Goal: Complete application form

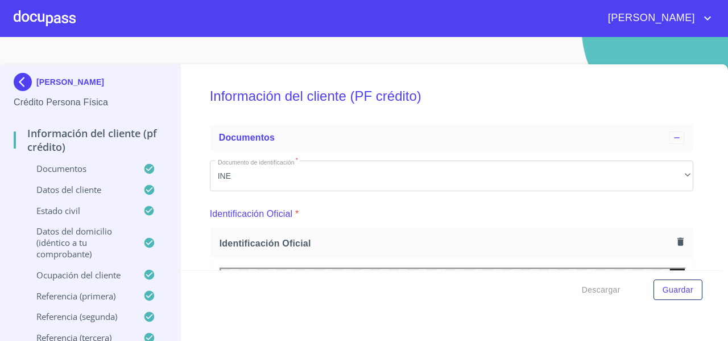
scroll to position [3113, 0]
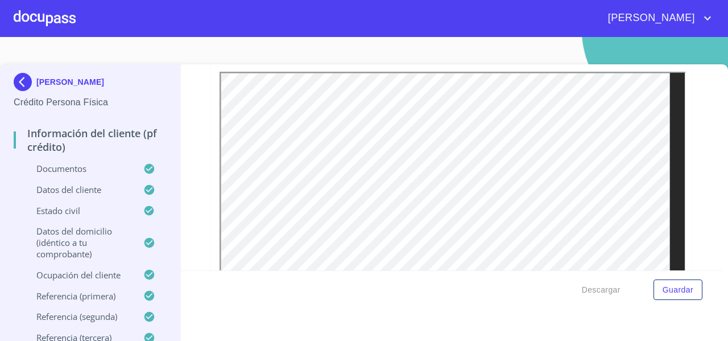
click at [43, 24] on div at bounding box center [45, 18] width 62 height 36
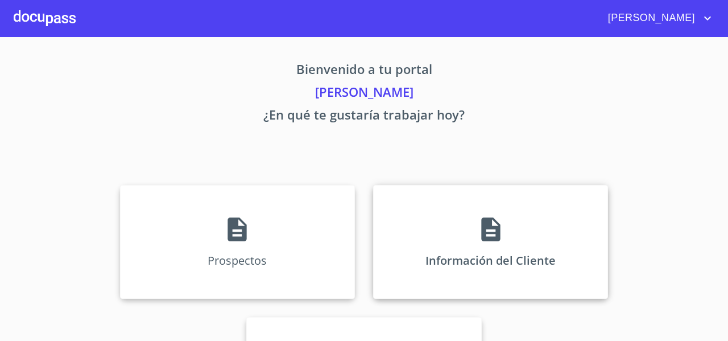
click at [415, 219] on div "Información del Cliente" at bounding box center [490, 242] width 235 height 114
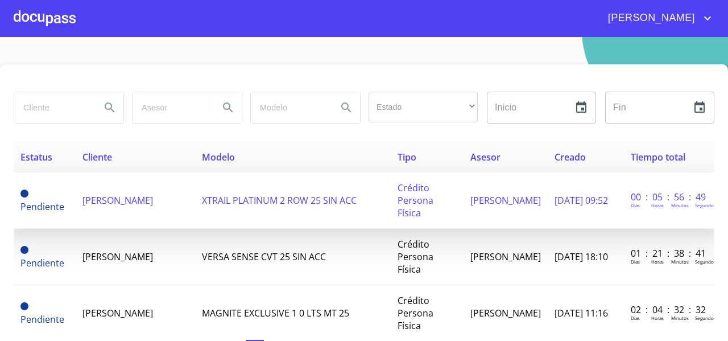
click at [151, 207] on span "[PERSON_NAME] [PERSON_NAME]" at bounding box center [118, 200] width 71 height 13
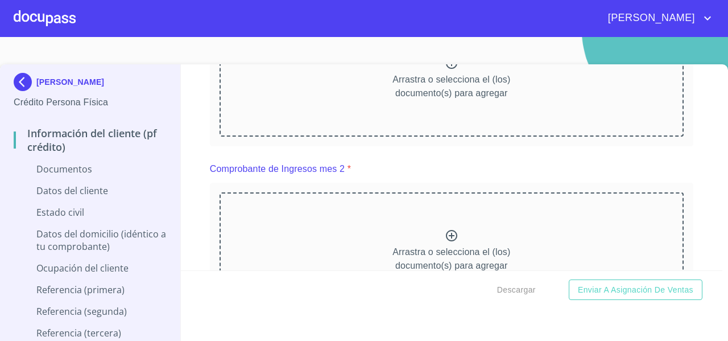
scroll to position [604, 0]
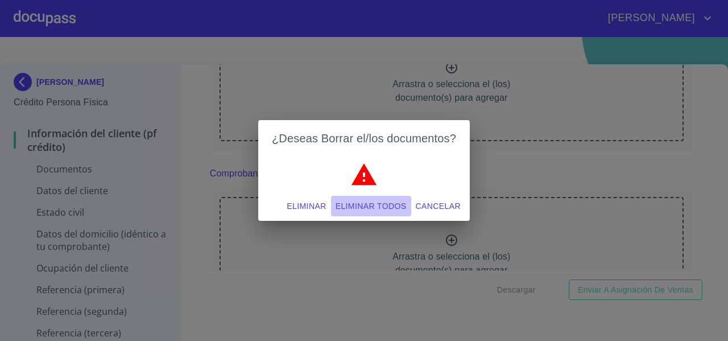
click at [353, 205] on span "Eliminar todos" at bounding box center [371, 206] width 71 height 14
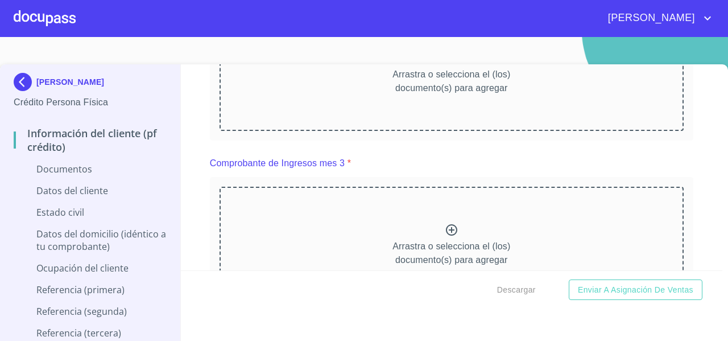
scroll to position [1085, 0]
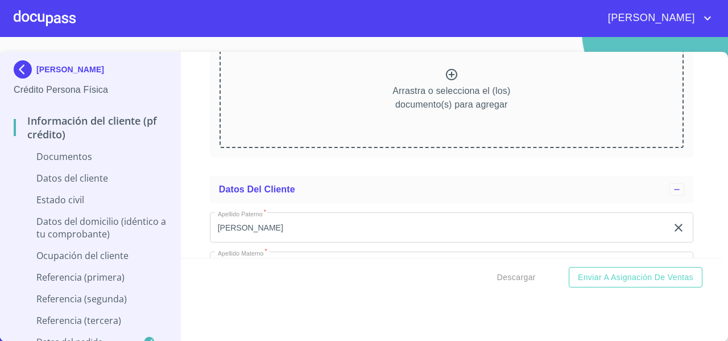
scroll to position [1597, 0]
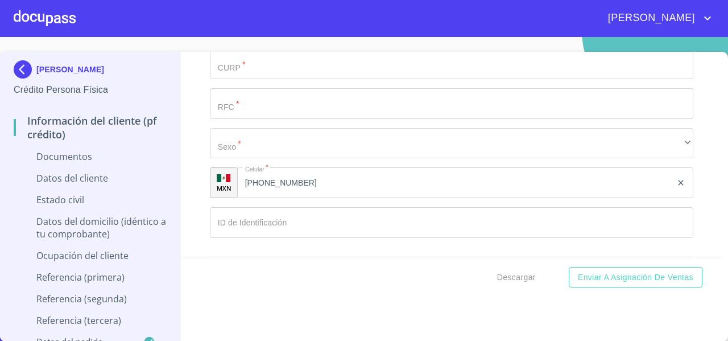
scroll to position [2025, 0]
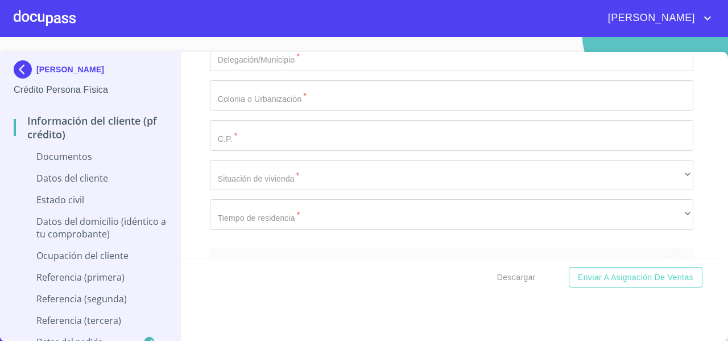
scroll to position [2653, 0]
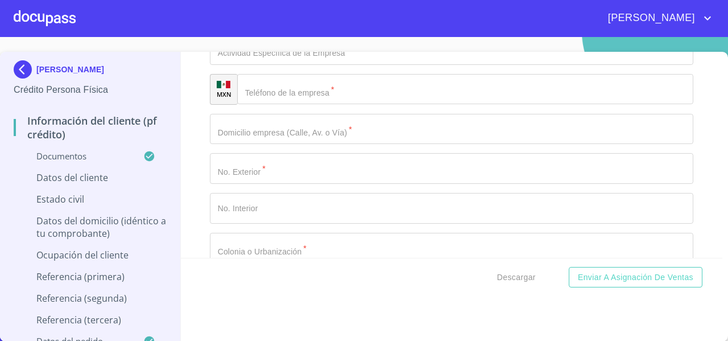
scroll to position [3484, 0]
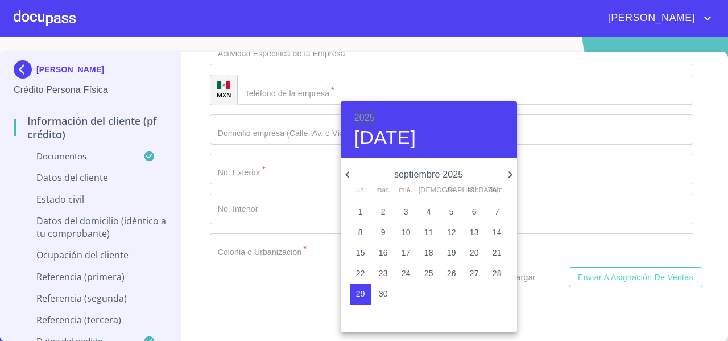
click at [357, 121] on h6 "2025" at bounding box center [364, 118] width 20 height 16
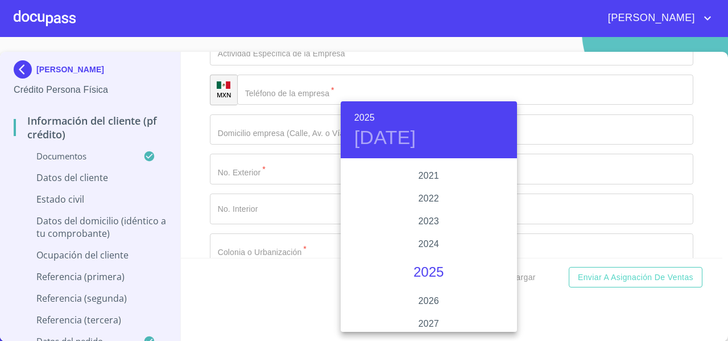
scroll to position [2179, 0]
click at [188, 185] on div at bounding box center [364, 170] width 728 height 341
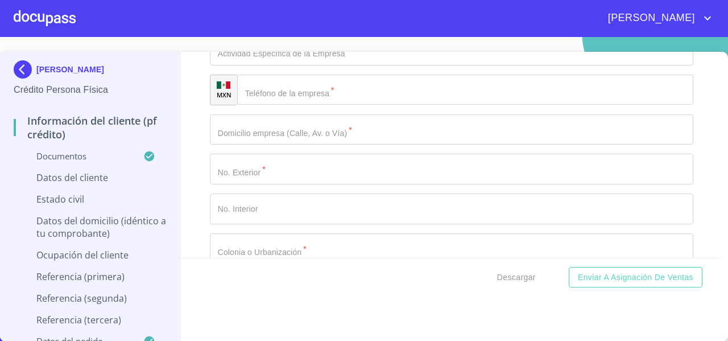
click at [190, 188] on div "Información del cliente (PF crédito) Documentos Documento de identificación   *…" at bounding box center [452, 155] width 542 height 206
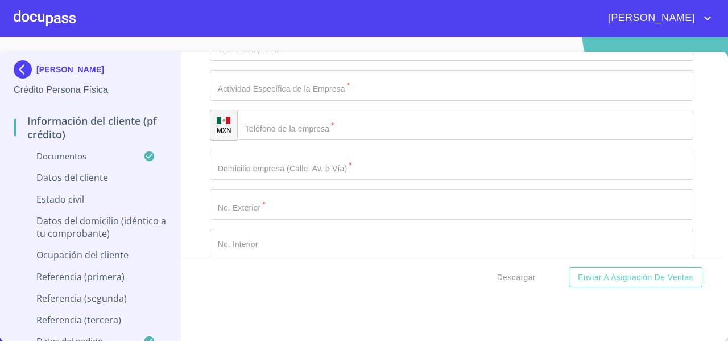
scroll to position [3523, 0]
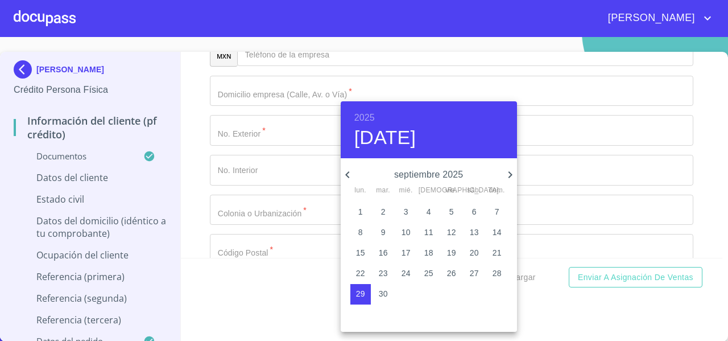
click at [365, 111] on h6 "2025" at bounding box center [364, 118] width 20 height 16
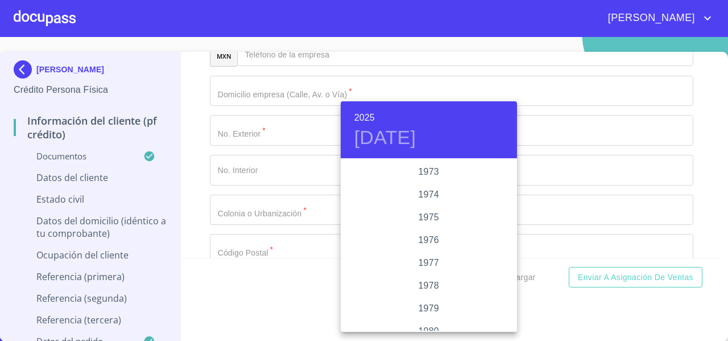
scroll to position [1094, 0]
click at [432, 283] on div "1978" at bounding box center [429, 283] width 176 height 23
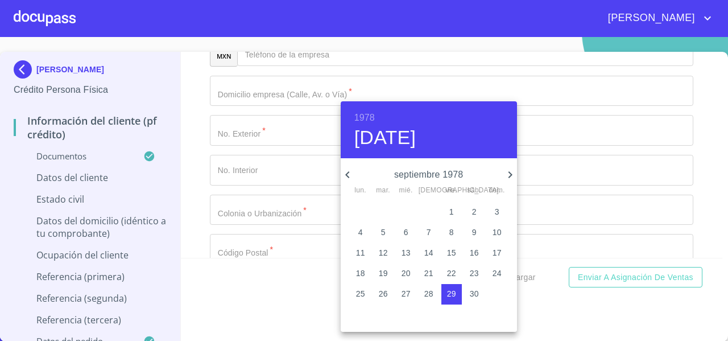
click at [349, 173] on icon "button" at bounding box center [348, 175] width 14 height 14
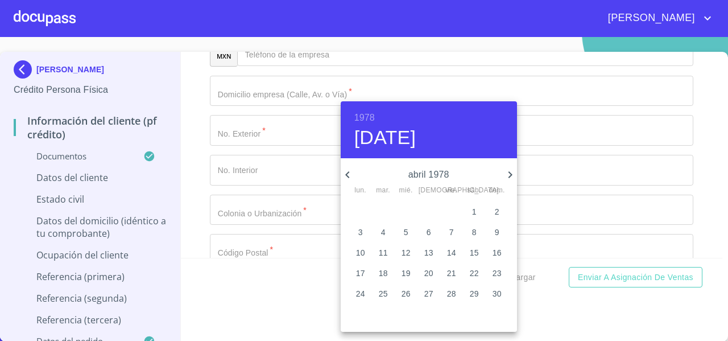
click at [349, 173] on icon "button" at bounding box center [348, 175] width 14 height 14
click at [475, 274] on p "25" at bounding box center [474, 272] width 9 height 11
type input "25 de mar. de 1978"
click at [203, 154] on div at bounding box center [364, 170] width 728 height 341
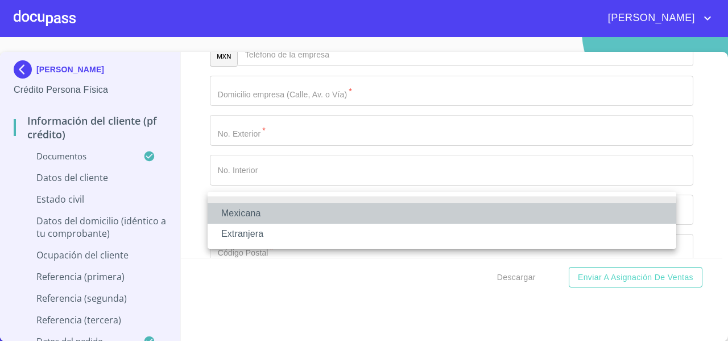
click at [343, 214] on li "Mexicana" at bounding box center [442, 213] width 469 height 20
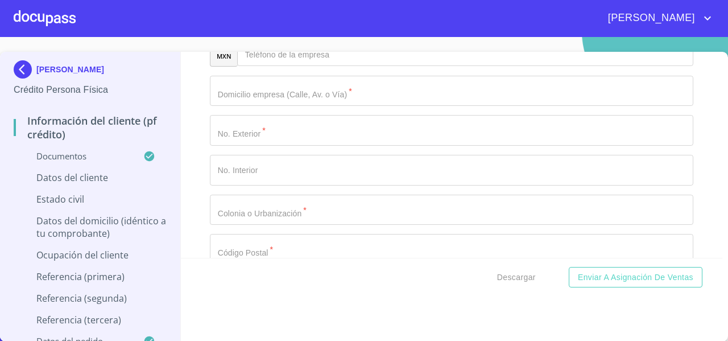
click at [188, 209] on div "Información del cliente (PF crédito) Documentos Documento de identificación   *…" at bounding box center [452, 155] width 542 height 206
type input "[GEOGRAPHIC_DATA]"
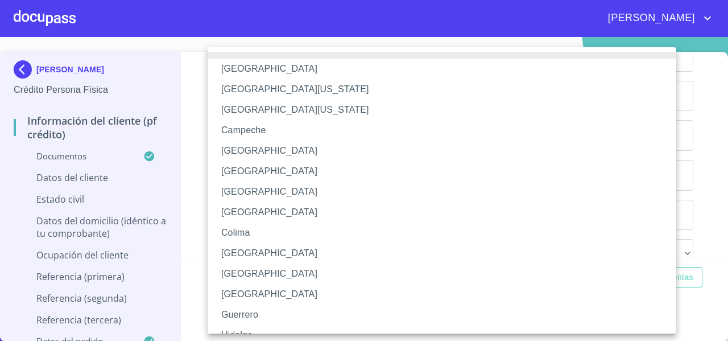
scroll to position [165, 0]
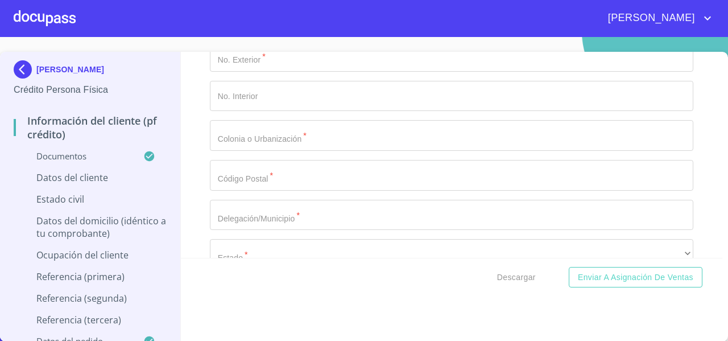
click at [679, 97] on div "Información del cliente (PF crédito) Documentos Documento de identificación   *…" at bounding box center [452, 155] width 542 height 206
paste input "LASC780325HMNGLR02"
type input "LASC780325HMNGLR02"
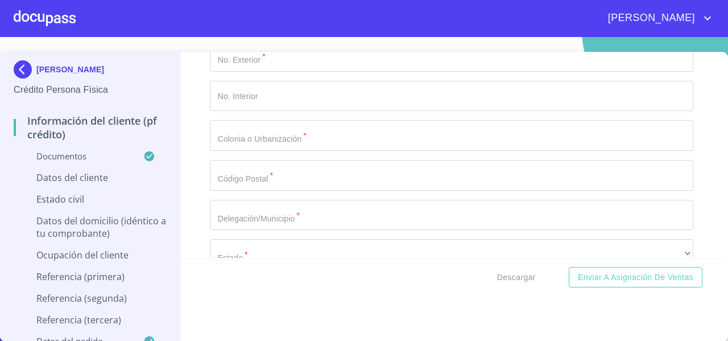
click at [199, 223] on div "Información del cliente (PF crédito) Documentos Documento de identificación   *…" at bounding box center [452, 155] width 542 height 206
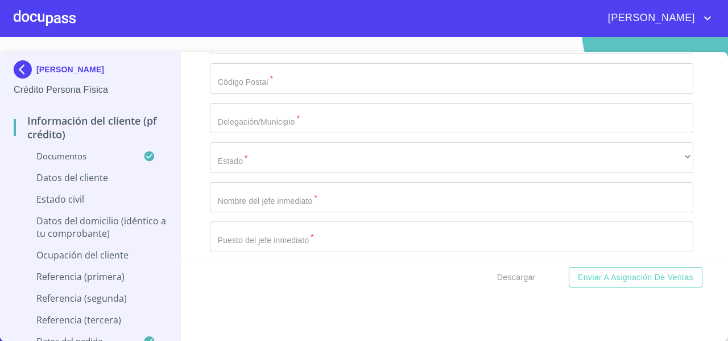
scroll to position [3737, 0]
paste input "LASC780325"
click at [192, 183] on div "Información del cliente (PF crédito) Documentos Documento de identificación   *…" at bounding box center [452, 155] width 542 height 206
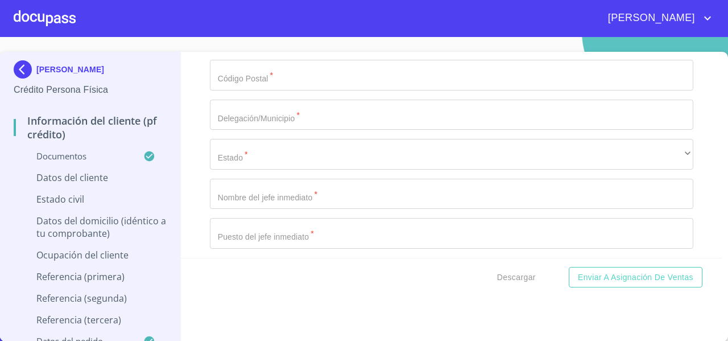
paste input "6M9"
type input "LASC7803256M9"
click at [196, 173] on div "Información del cliente (PF crédito) Documentos Documento de identificación   *…" at bounding box center [452, 155] width 542 height 206
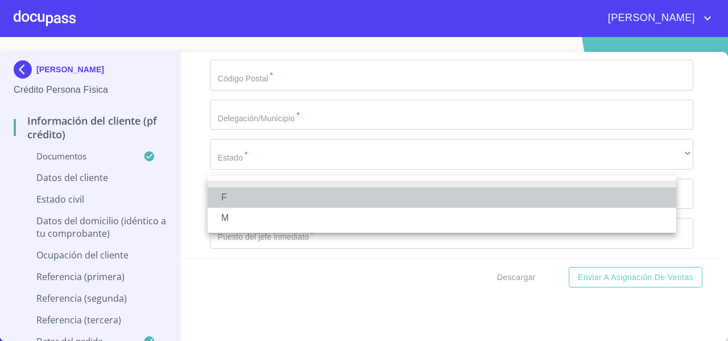
click at [229, 195] on li "F" at bounding box center [442, 197] width 469 height 20
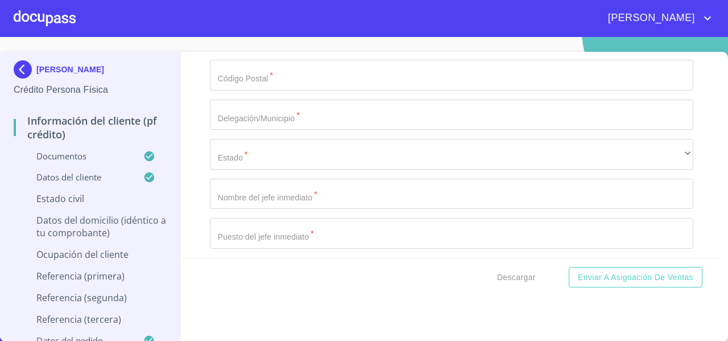
click at [199, 168] on div "Información del cliente (PF crédito) Documentos Documento de identificación   *…" at bounding box center [452, 155] width 542 height 206
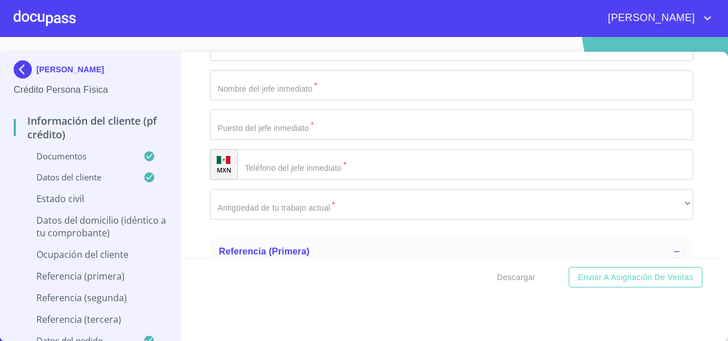
scroll to position [3846, 0]
click at [200, 163] on div "Información del cliente (PF crédito) Documentos Documento de identificación   *…" at bounding box center [452, 155] width 542 height 206
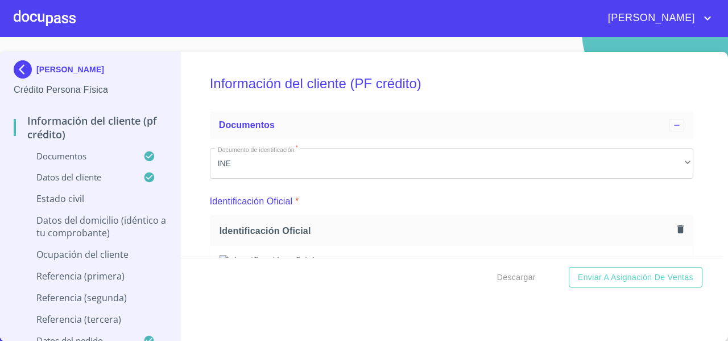
scroll to position [392, 0]
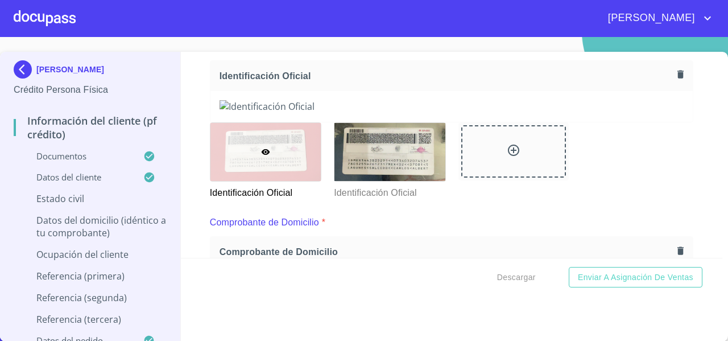
scroll to position [151, 0]
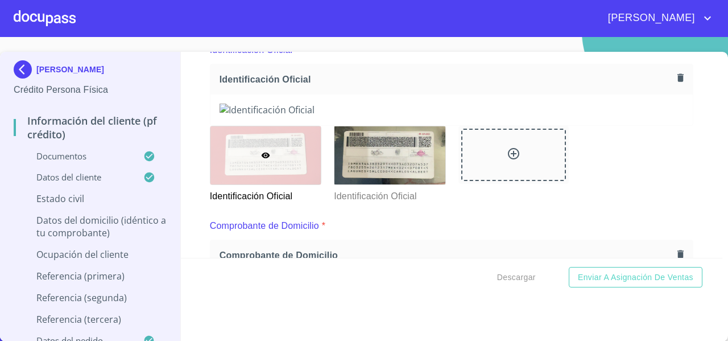
click at [529, 116] on img at bounding box center [452, 110] width 464 height 13
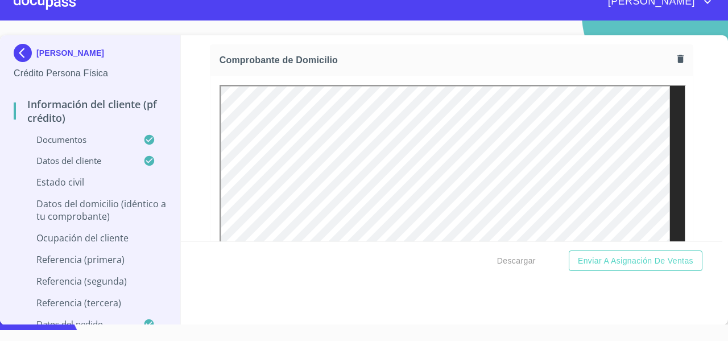
scroll to position [330, 0]
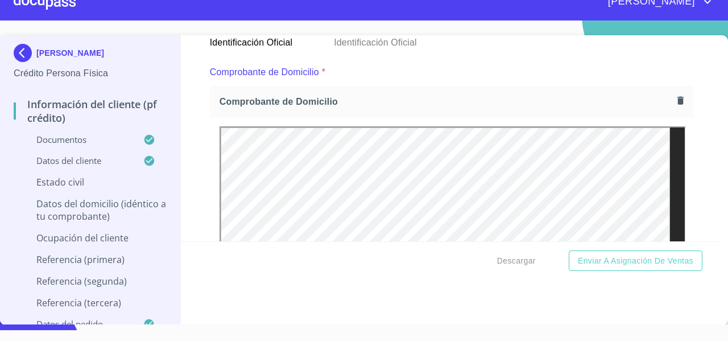
scroll to position [282, 0]
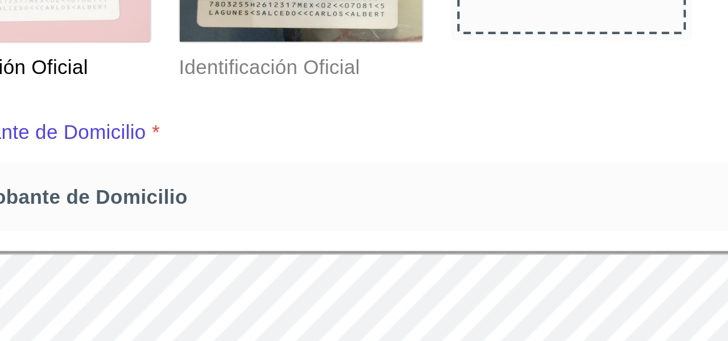
scroll to position [221, 0]
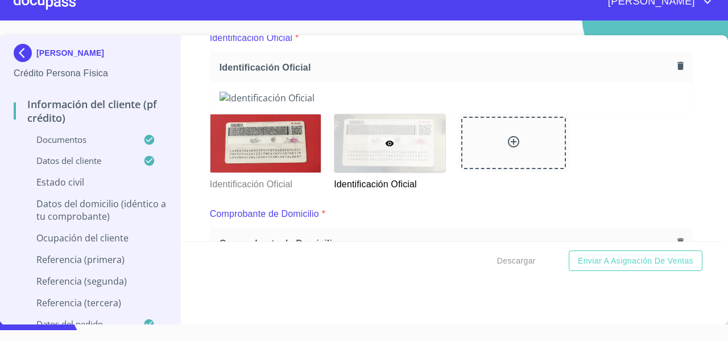
scroll to position [282, 0]
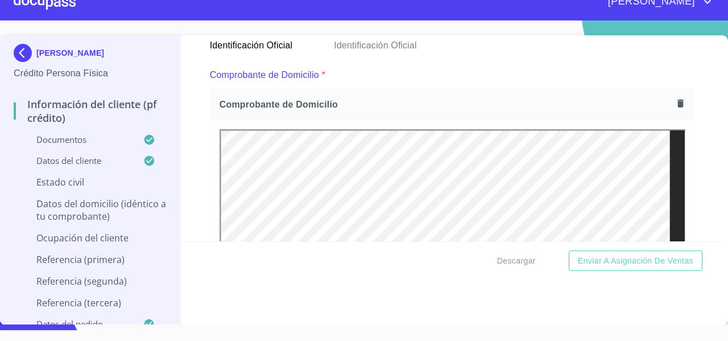
scroll to position [280, 0]
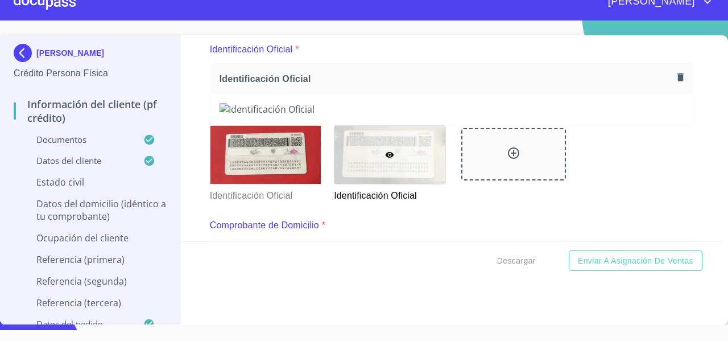
click at [673, 72] on button "button" at bounding box center [680, 76] width 15 height 15
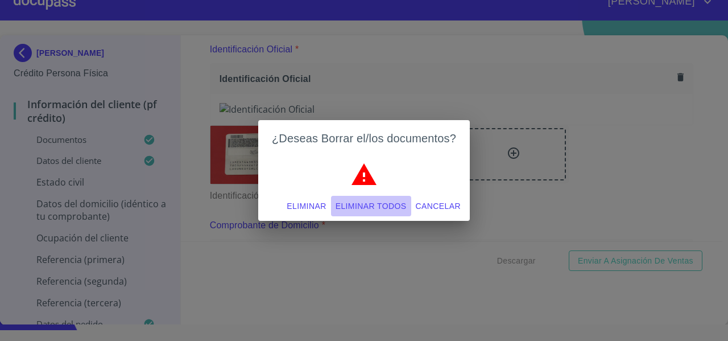
click at [389, 199] on span "Eliminar todos" at bounding box center [371, 206] width 71 height 14
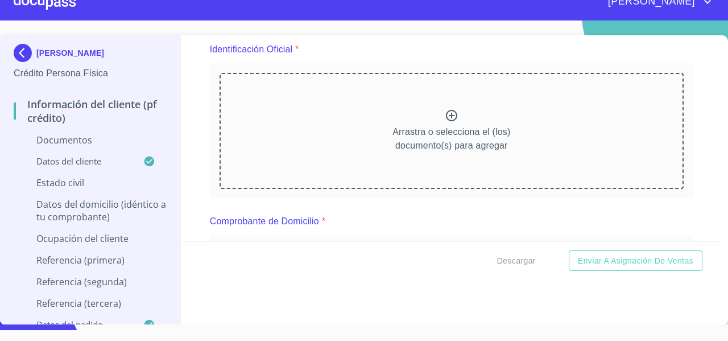
click at [196, 142] on div "Información del cliente (PF crédito) Documentos Documento de identificación   *…" at bounding box center [452, 138] width 542 height 206
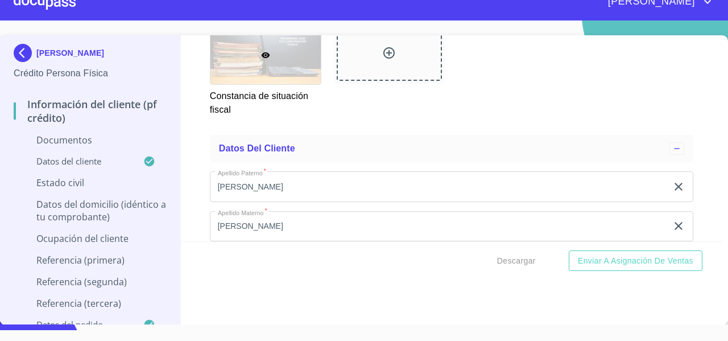
scroll to position [1964, 0]
click at [23, 52] on img at bounding box center [25, 53] width 23 height 18
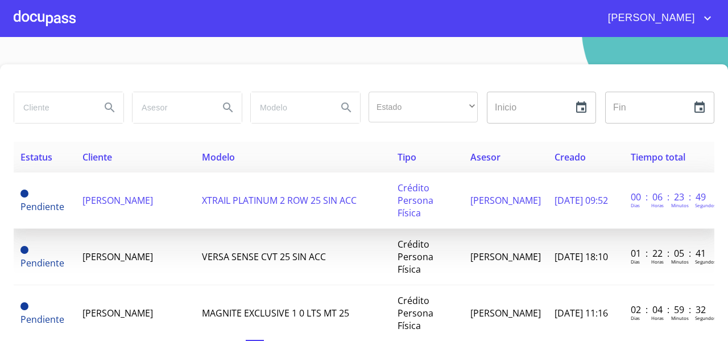
click at [116, 198] on span "[PERSON_NAME] [PERSON_NAME]" at bounding box center [118, 200] width 71 height 13
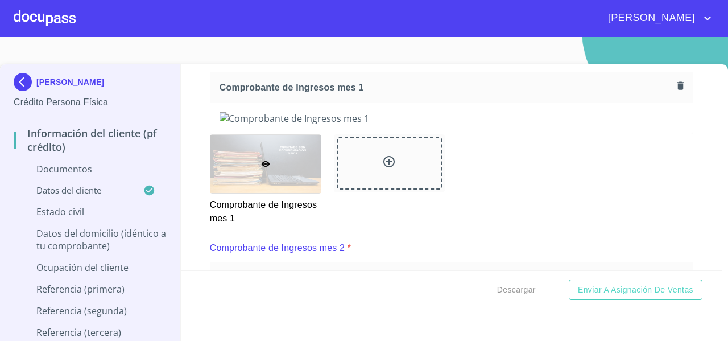
scroll to position [921, 0]
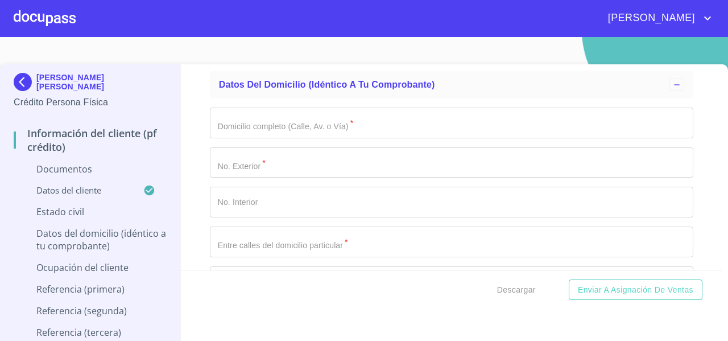
scroll to position [2657, 0]
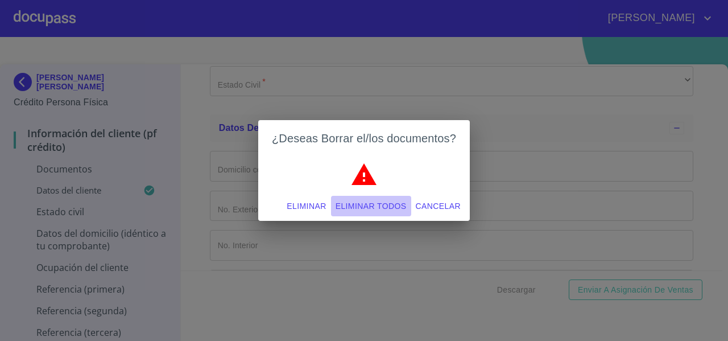
click at [348, 204] on span "Eliminar todos" at bounding box center [371, 206] width 71 height 14
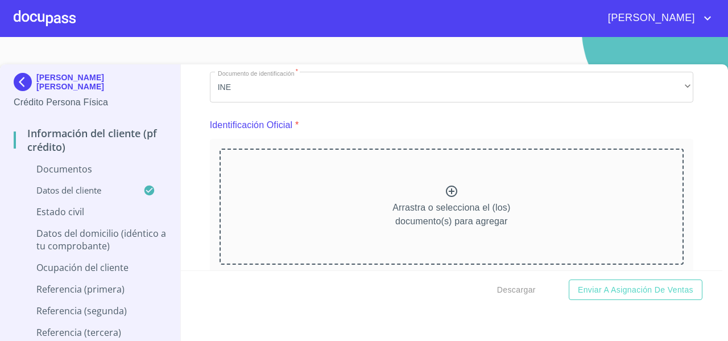
scroll to position [88, 0]
click at [395, 219] on p "Arrastra o selecciona el (los) documento(s) para agregar" at bounding box center [452, 214] width 118 height 27
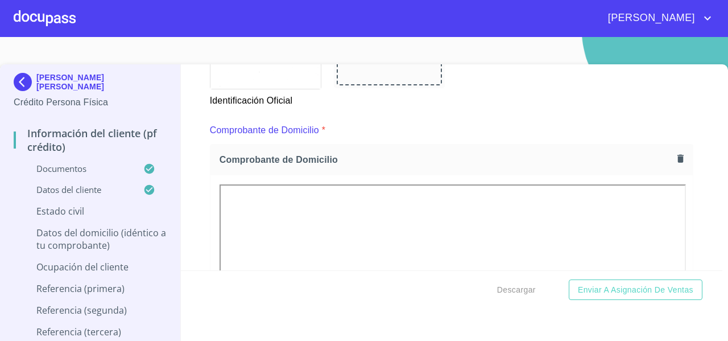
scroll to position [565, 0]
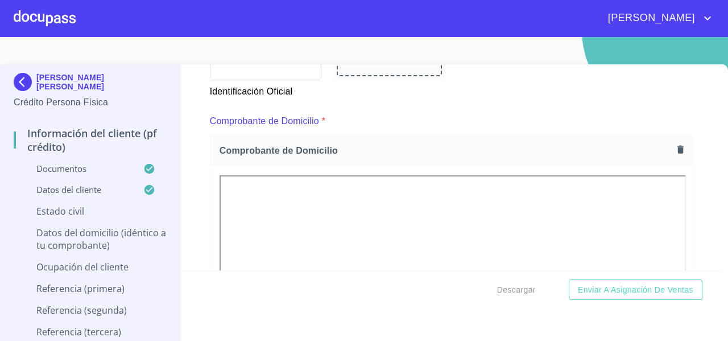
click at [29, 77] on img at bounding box center [25, 82] width 23 height 18
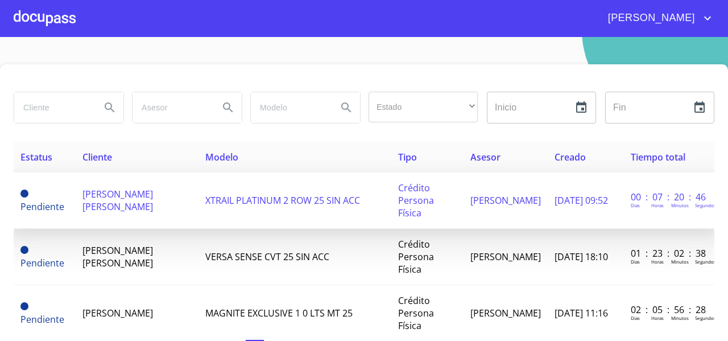
click at [116, 200] on span "[PERSON_NAME] [PERSON_NAME]" at bounding box center [118, 200] width 71 height 25
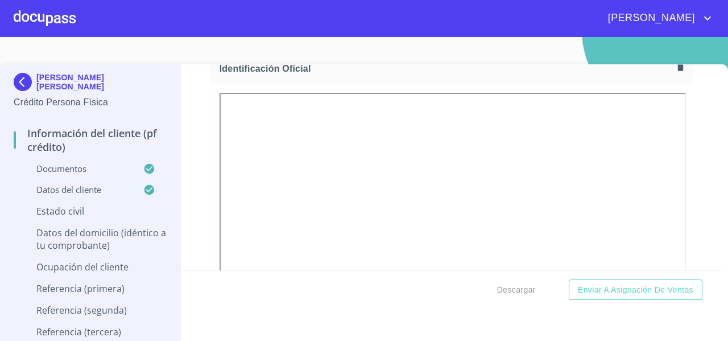
scroll to position [174, 0]
click at [675, 71] on icon "button" at bounding box center [680, 67] width 11 height 11
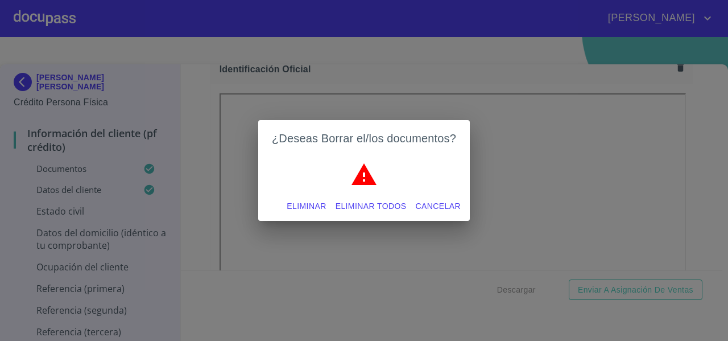
click at [391, 205] on span "Eliminar todos" at bounding box center [371, 206] width 71 height 14
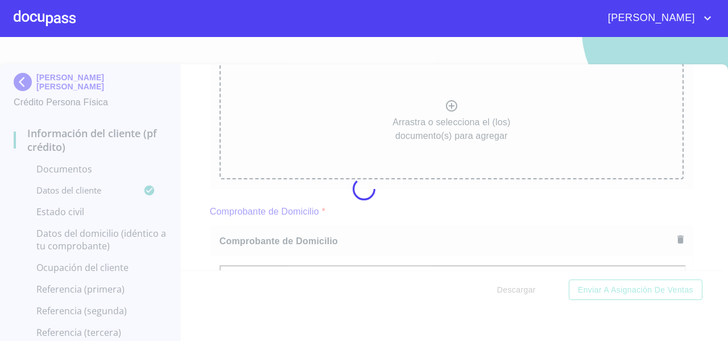
scroll to position [169, 0]
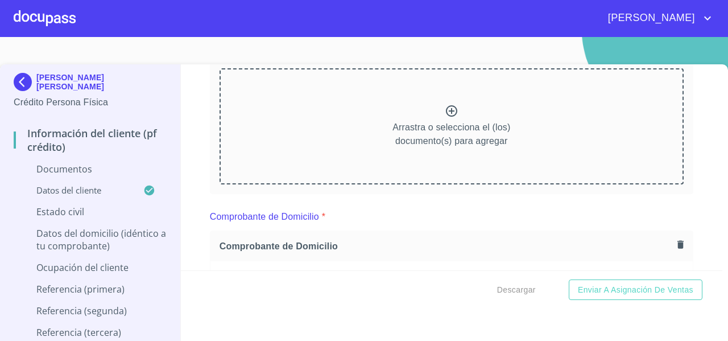
click at [353, 128] on div "Arrastra o selecciona el (los) documento(s) para agregar" at bounding box center [452, 126] width 464 height 116
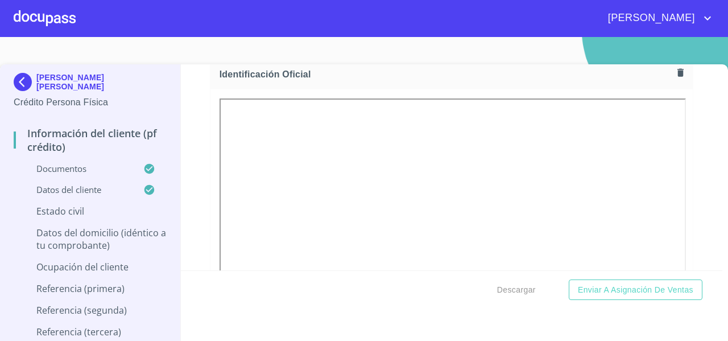
click at [22, 82] on img at bounding box center [25, 82] width 23 height 18
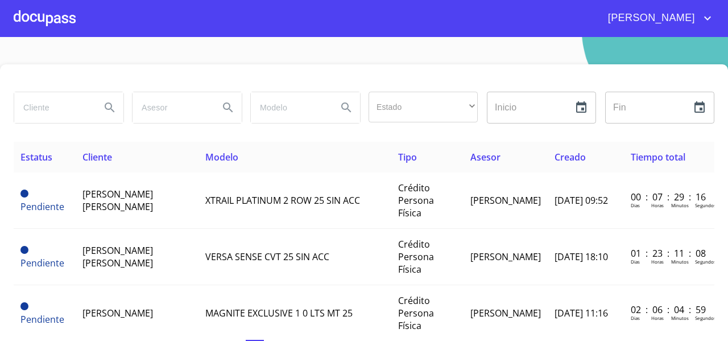
click at [22, 82] on div at bounding box center [364, 77] width 701 height 27
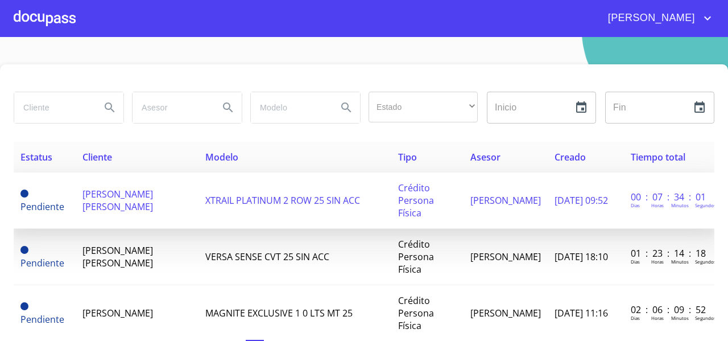
click at [124, 185] on td "[PERSON_NAME] [PERSON_NAME]" at bounding box center [137, 200] width 123 height 56
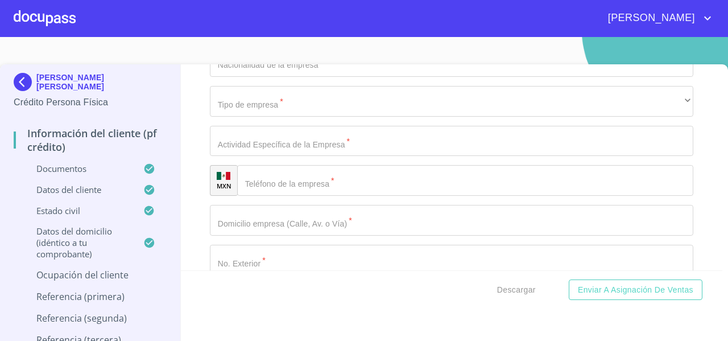
scroll to position [4094, 0]
type input "1443835291"
click at [194, 208] on div "Información del cliente (PF crédito) Documentos Documento de identificación   *…" at bounding box center [452, 167] width 542 height 206
click at [185, 226] on div "Información del cliente (PF crédito) Documentos Documento de identificación   *…" at bounding box center [452, 167] width 542 height 206
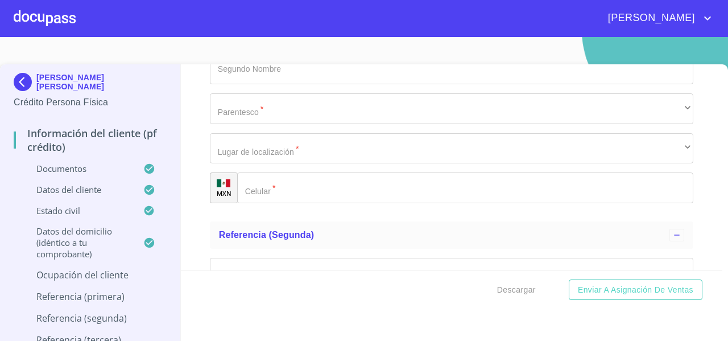
scroll to position [4886, 0]
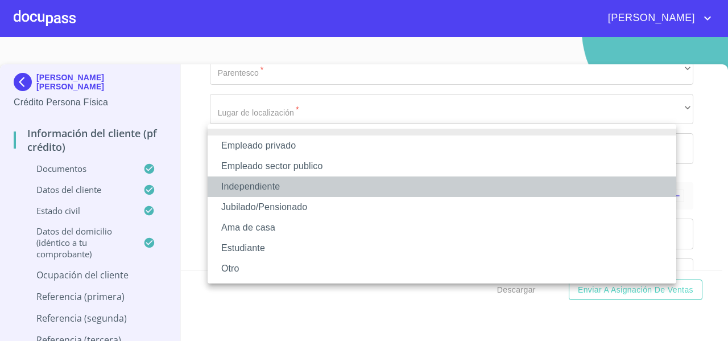
click at [244, 187] on li "Independiente" at bounding box center [442, 186] width 469 height 20
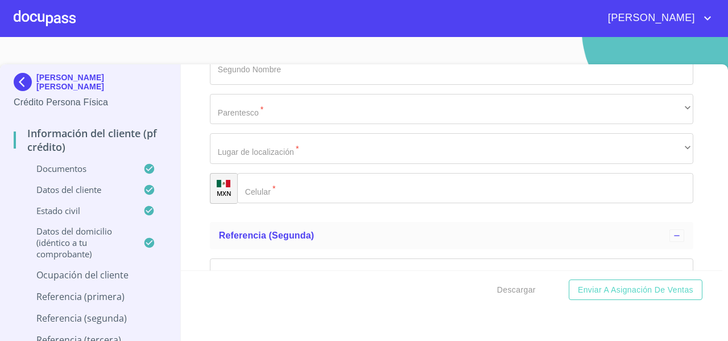
type input "135000"
click at [178, 227] on div "CARLOS ALBERTO LAGUNES SALCEDO Crédito Persona Física Información del cliente (…" at bounding box center [90, 209] width 181 height 290
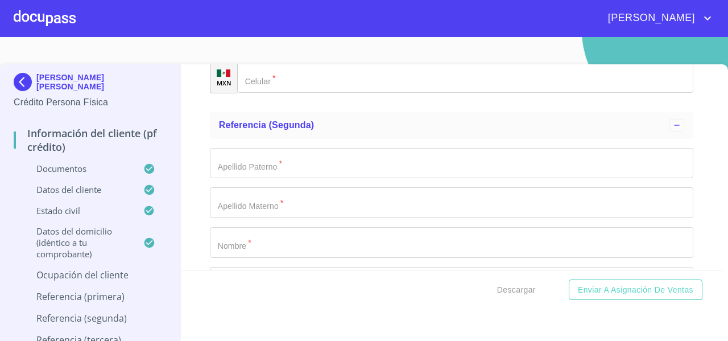
drag, startPoint x: 89, startPoint y: 94, endPoint x: 39, endPoint y: 49, distance: 68.1
click at [39, 49] on section "[PERSON_NAME] [PERSON_NAME] Crédito Persona Física Información del cliente (PF …" at bounding box center [364, 189] width 728 height 304
copy p "[PERSON_NAME] [PERSON_NAME]"
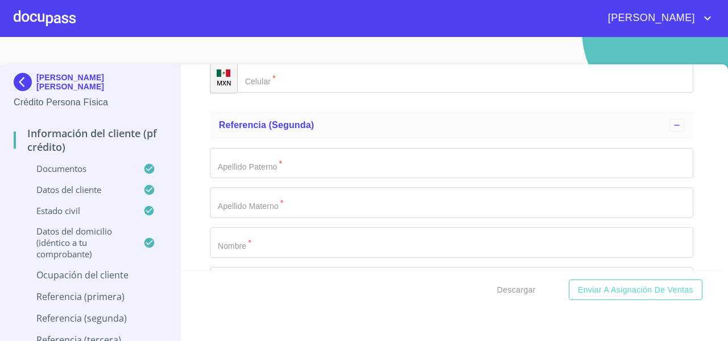
paste input "[PERSON_NAME] [PERSON_NAME]"
type input "[PERSON_NAME] [PERSON_NAME]"
click at [200, 127] on div "Información del cliente (PF crédito) Documentos Documento de identificación   *…" at bounding box center [452, 167] width 542 height 206
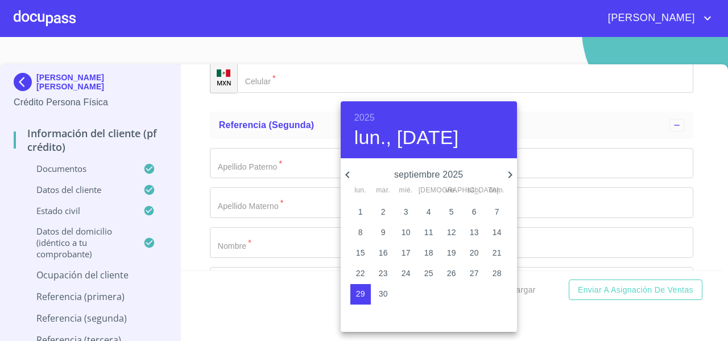
click at [474, 176] on p "septiembre 2025" at bounding box center [428, 175] width 149 height 14
click at [370, 114] on h6 "2025" at bounding box center [364, 118] width 20 height 16
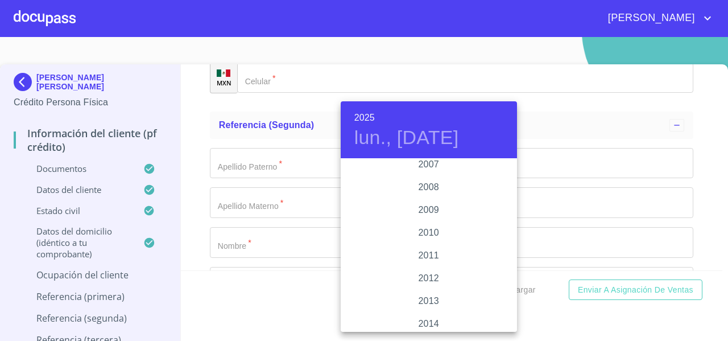
scroll to position [1873, 0]
click at [426, 162] on div "2007" at bounding box center [429, 165] width 176 height 23
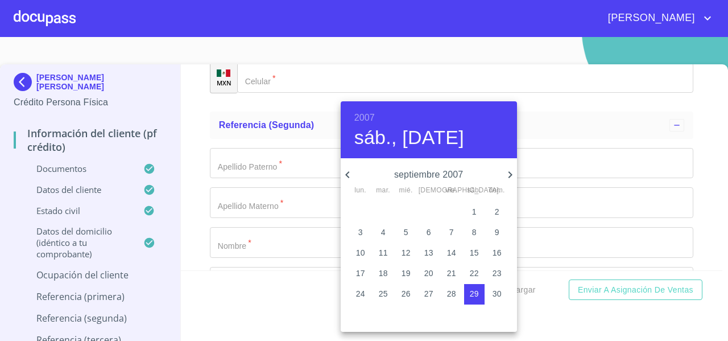
click at [509, 175] on icon "button" at bounding box center [511, 175] width 14 height 14
click at [349, 172] on icon "button" at bounding box center [348, 175] width 14 height 14
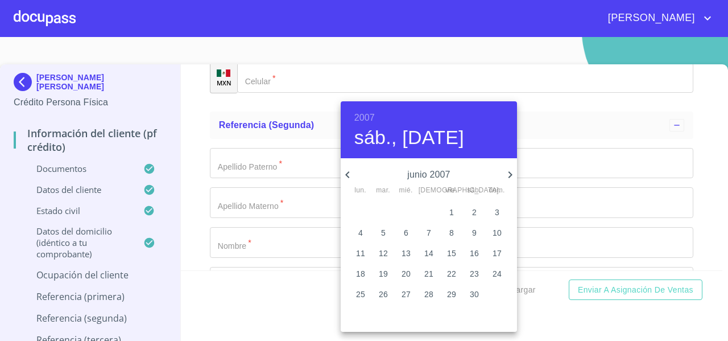
click at [349, 172] on icon "button" at bounding box center [348, 175] width 14 height 14
click at [408, 234] on p "7" at bounding box center [406, 231] width 5 height 11
type input "7 de mar. de 2007"
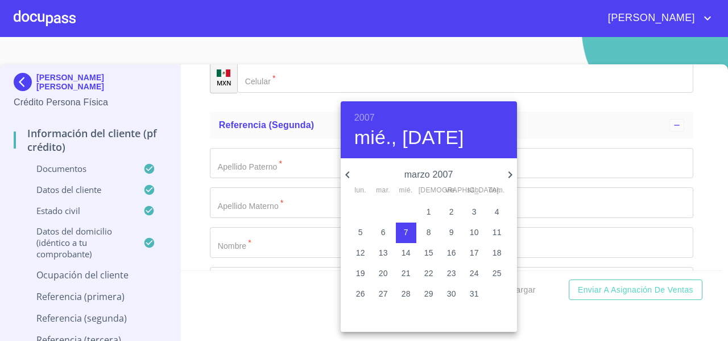
click at [194, 129] on div at bounding box center [364, 170] width 728 height 341
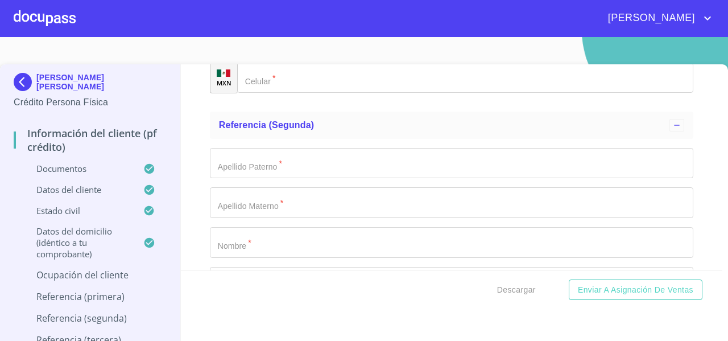
type input "o"
type input "Odontologo"
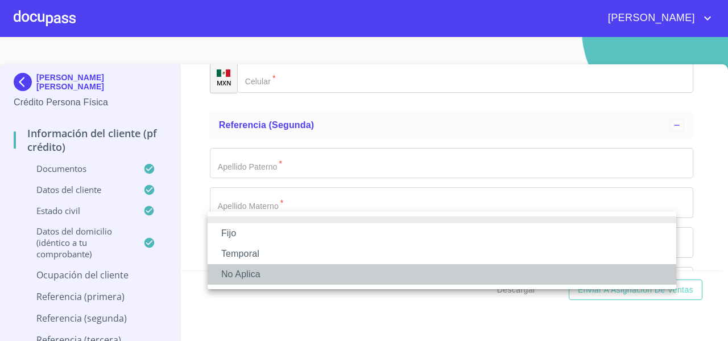
click at [236, 274] on li "No Aplica" at bounding box center [442, 274] width 469 height 20
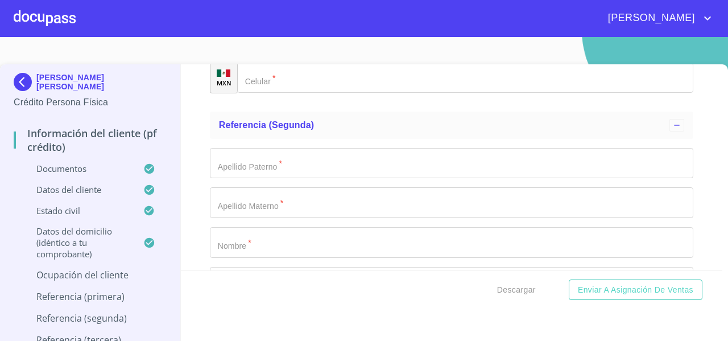
scroll to position [5124, 0]
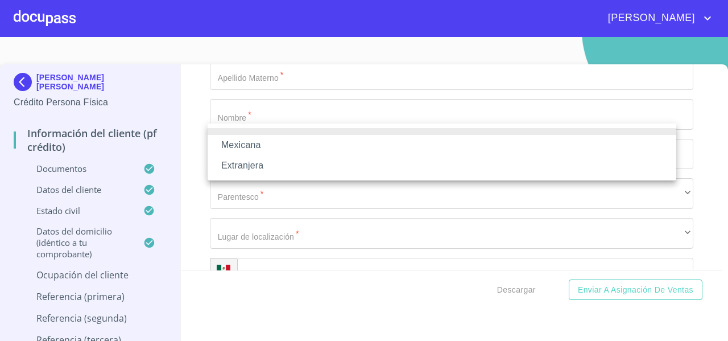
click at [233, 138] on li "Mexicana" at bounding box center [442, 145] width 469 height 20
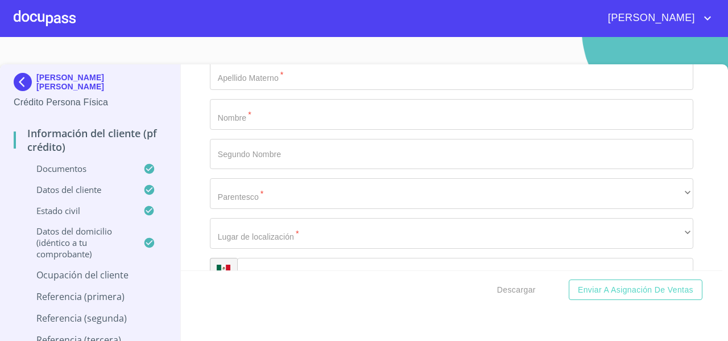
click at [199, 141] on div "Información del cliente (PF crédito) Documentos Documento de identificación   *…" at bounding box center [452, 167] width 542 height 206
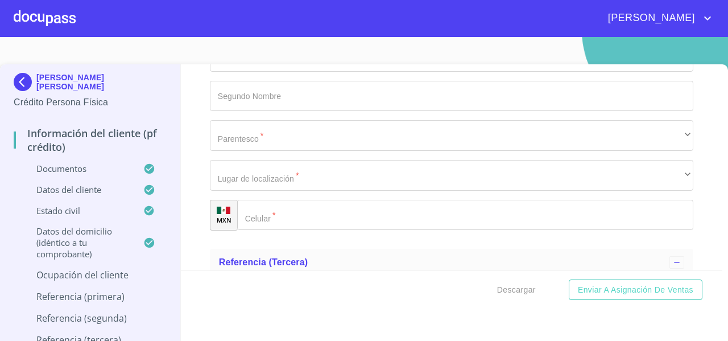
scroll to position [5183, 0]
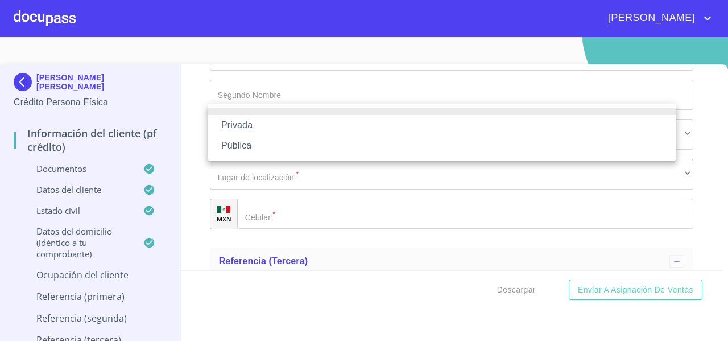
click at [216, 128] on li "Privada" at bounding box center [442, 125] width 469 height 20
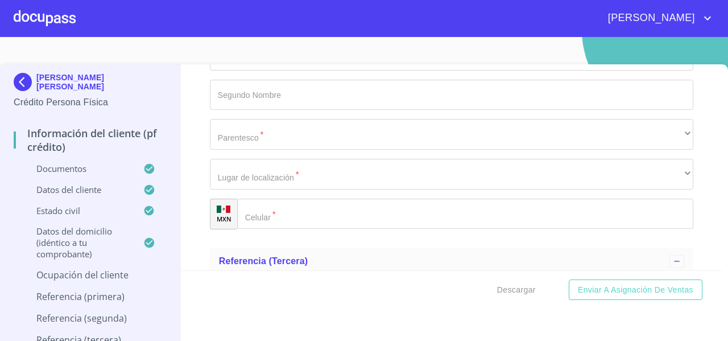
type input "d"
click at [182, 138] on div "Información del cliente (PF crédito) Documentos Documento de identificación   *…" at bounding box center [452, 167] width 542 height 206
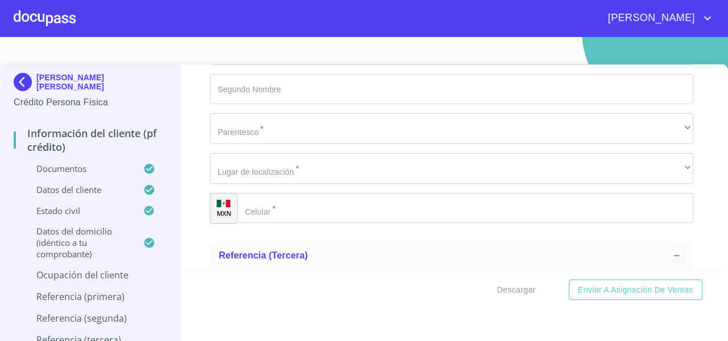
scroll to position [5188, 0]
type input "SERVICIOS DE CLINICA DENTISTA"
paste input "[PHONE_NUMBER]"
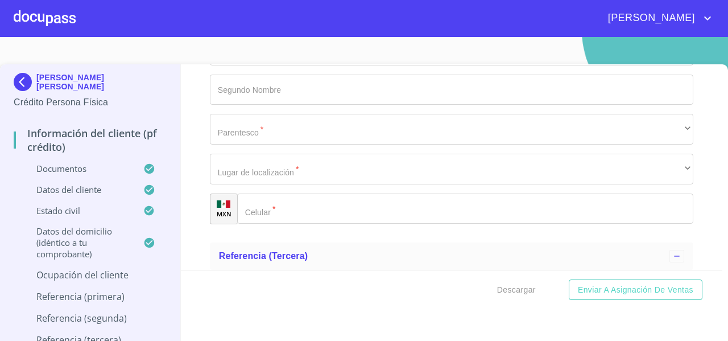
type input "[PHONE_NUMBER]"
click at [193, 195] on div "Información del cliente (PF crédito) Documentos Documento de identificación   *…" at bounding box center [452, 167] width 542 height 206
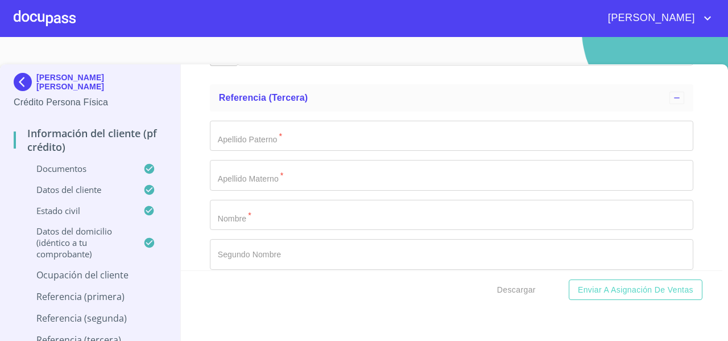
scroll to position [5345, 0]
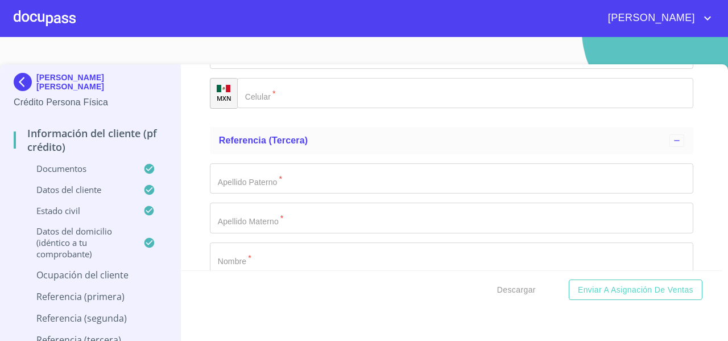
scroll to position [5303, 0]
paste input "AMADEO GALVEZ 200 S"
drag, startPoint x: 285, startPoint y: 122, endPoint x: 312, endPoint y: 128, distance: 28.0
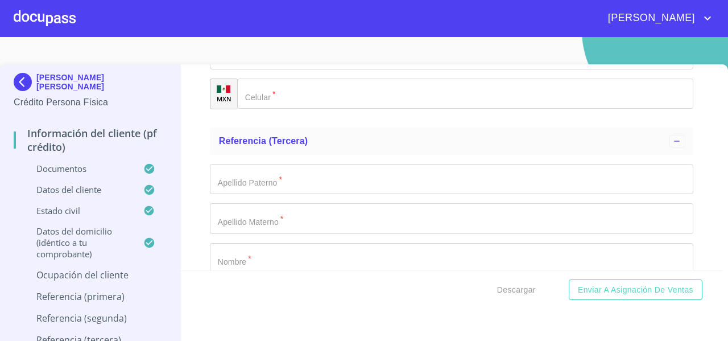
type input "[PERSON_NAME]"
paste input "200 S"
drag, startPoint x: 232, startPoint y: 156, endPoint x: 240, endPoint y: 160, distance: 8.9
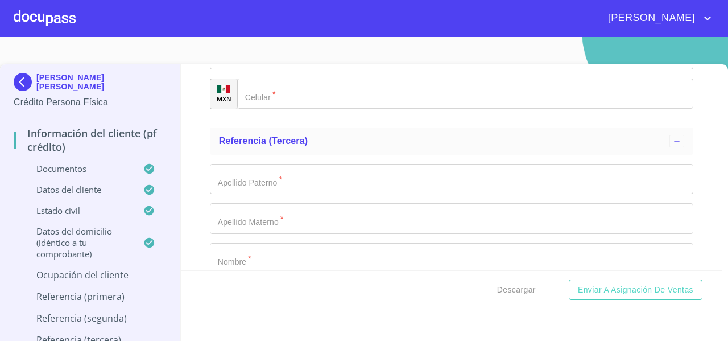
type input "200"
paste input "S"
type input "S"
click at [203, 192] on div "Información del cliente (PF crédito) Documentos Documento de identificación   *…" at bounding box center [452, 167] width 542 height 206
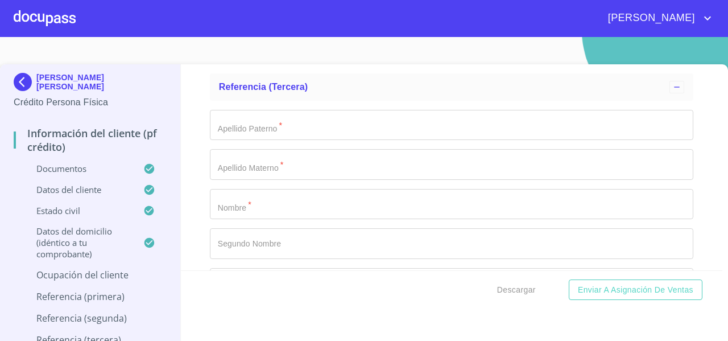
scroll to position [5358, 0]
paste input "CENTRO PONIENTE"
type input "CENTRO PONIENTE"
click at [206, 188] on div "Información del cliente (PF crédito) Documentos Documento de identificación   *…" at bounding box center [452, 167] width 542 height 206
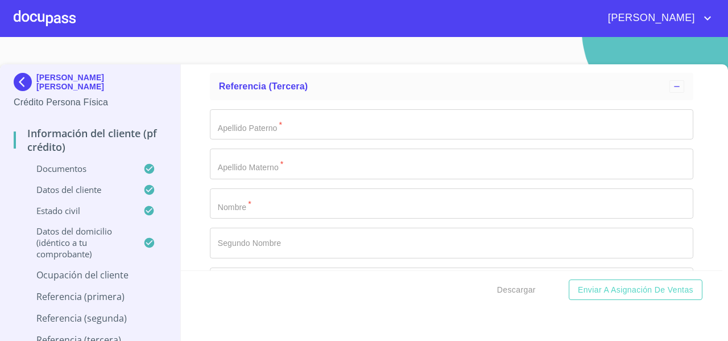
paste input "59000"
type input "59000"
click at [204, 217] on div "Información del cliente (PF crédito) Documentos Documento de identificación   *…" at bounding box center [452, 167] width 542 height 206
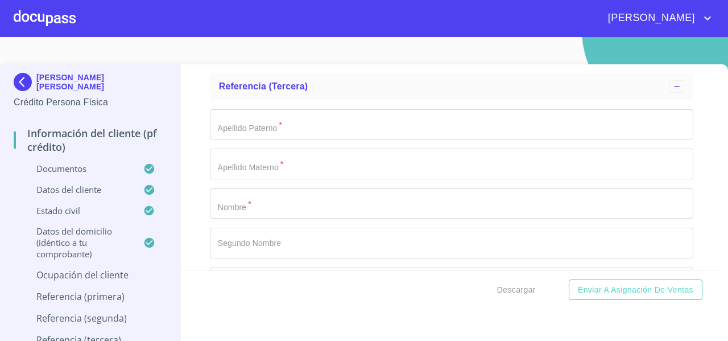
scroll to position [5430, 0]
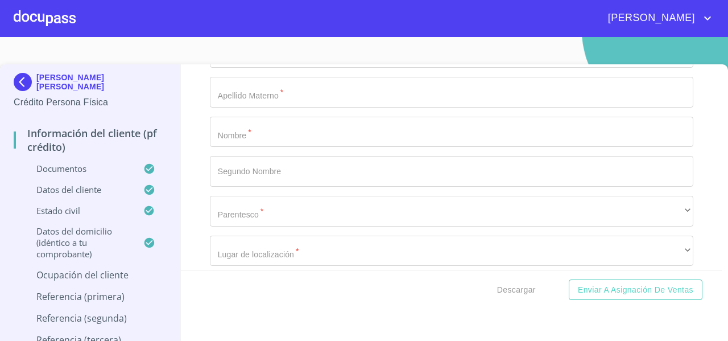
paste input "SAHUAYO,"
type input "SAHUAYO"
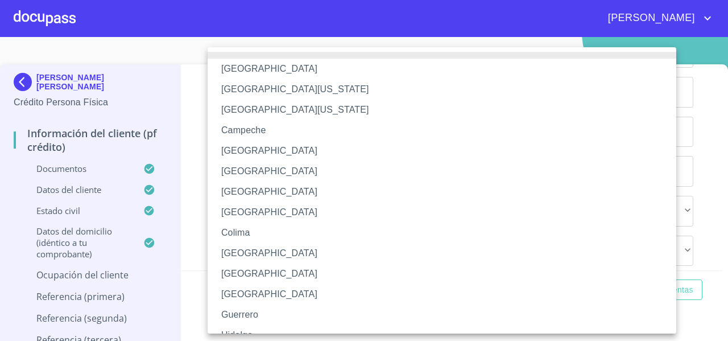
scroll to position [185, 0]
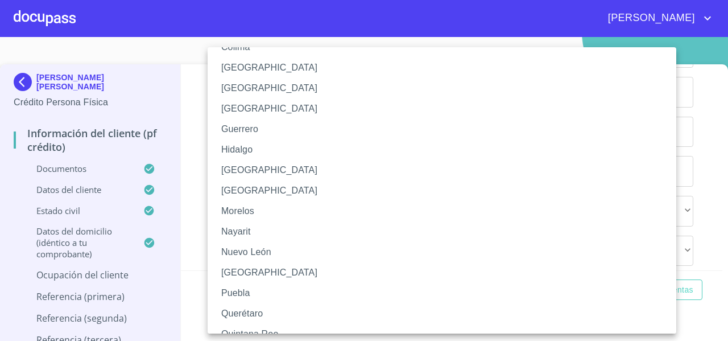
click at [248, 188] on li "[GEOGRAPHIC_DATA]" at bounding box center [446, 190] width 477 height 20
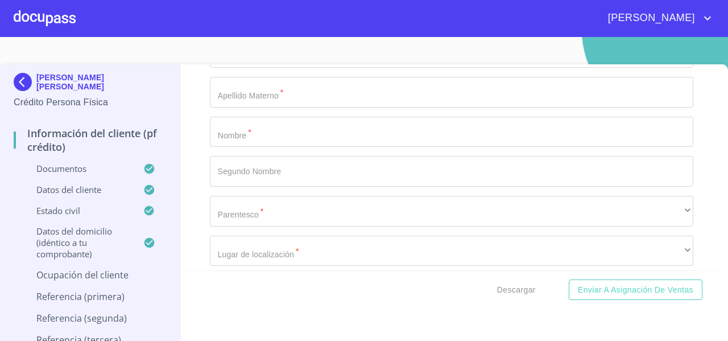
click at [191, 197] on div "Aguascalientes Baja California Baja California Sur Campeche Chiapas Chihuahua C…" at bounding box center [364, 170] width 728 height 341
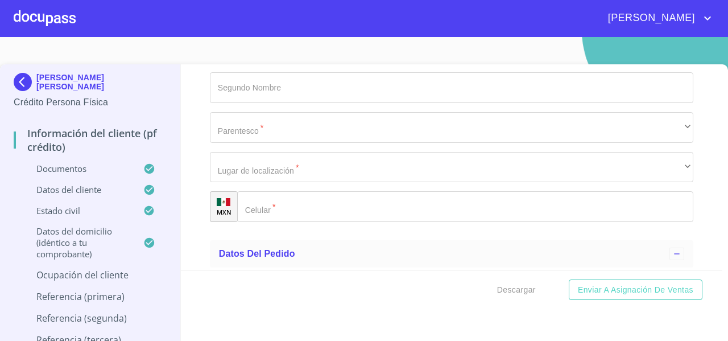
scroll to position [5514, 0]
drag, startPoint x: 90, startPoint y: 92, endPoint x: 39, endPoint y: 48, distance: 67.4
click at [39, 48] on section "[PERSON_NAME] [PERSON_NAME] Crédito Persona Física Información del cliente (PF …" at bounding box center [364, 189] width 728 height 304
copy p "[PERSON_NAME] [PERSON_NAME]"
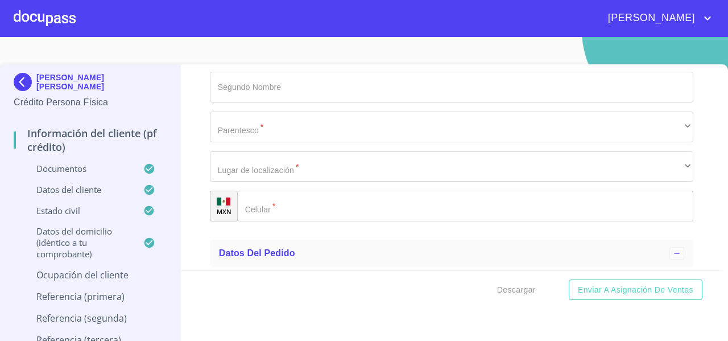
paste input "[PERSON_NAME] [PERSON_NAME]"
type input "[PERSON_NAME] [PERSON_NAME]"
click at [195, 180] on div "Información del cliente (PF crédito) Documentos Documento de identificación   *…" at bounding box center [452, 167] width 542 height 206
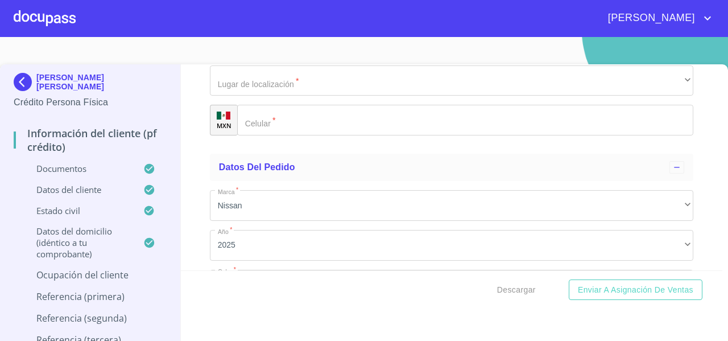
type input "DUEÑO INDEPENDIENTE"
paste input "[PHONE_NUMBER]"
type input "[PHONE_NUMBER]"
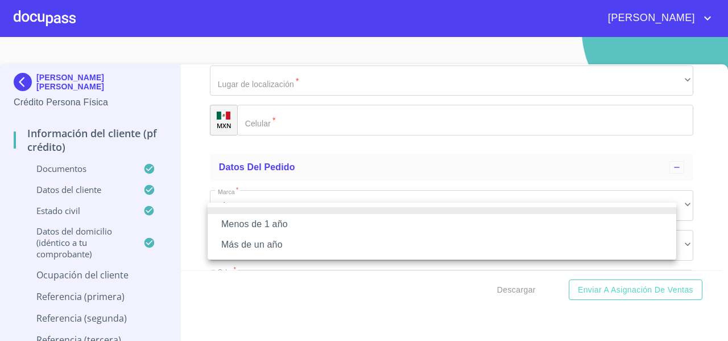
click at [237, 248] on li "Más de un año" at bounding box center [442, 244] width 469 height 20
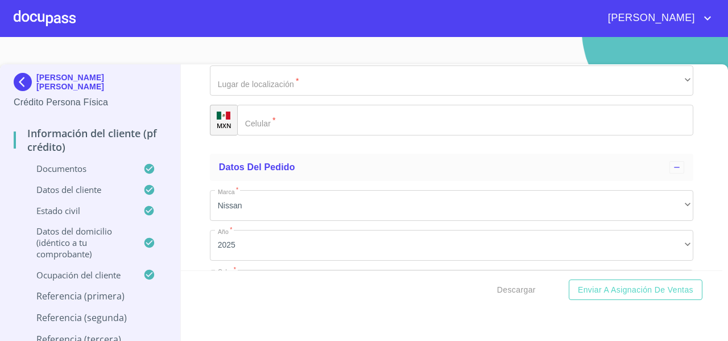
click at [190, 220] on div "Información del cliente (PF crédito) Documentos Documento de identificación   *…" at bounding box center [452, 167] width 542 height 206
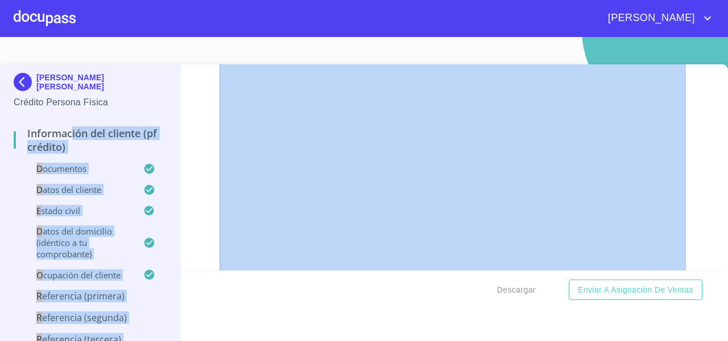
drag, startPoint x: 197, startPoint y: 201, endPoint x: 38, endPoint y: 129, distance: 174.9
click at [38, 129] on div "[PERSON_NAME] [PERSON_NAME] Crédito Persona Física Información del cliente (PF …" at bounding box center [361, 209] width 723 height 290
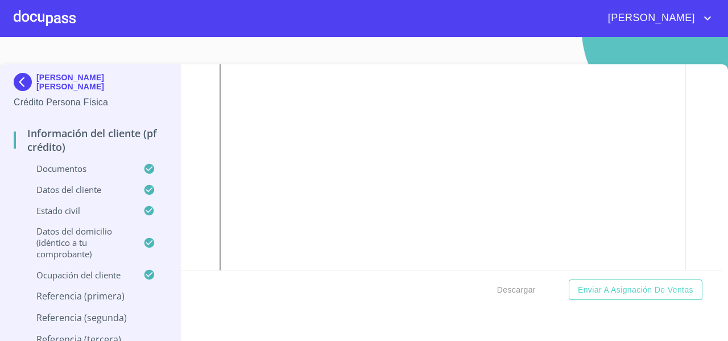
click at [71, 13] on div at bounding box center [45, 18] width 62 height 36
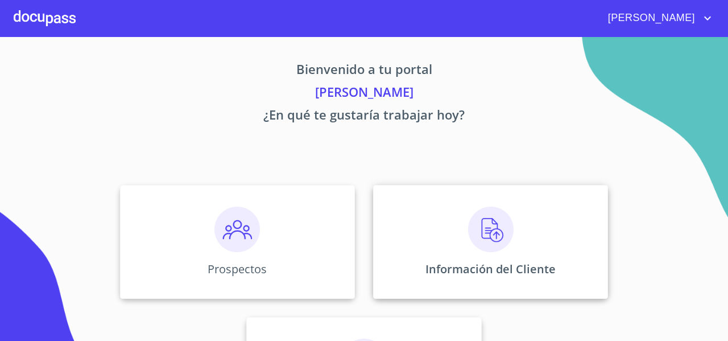
click at [438, 208] on div "Información del Cliente" at bounding box center [490, 242] width 235 height 114
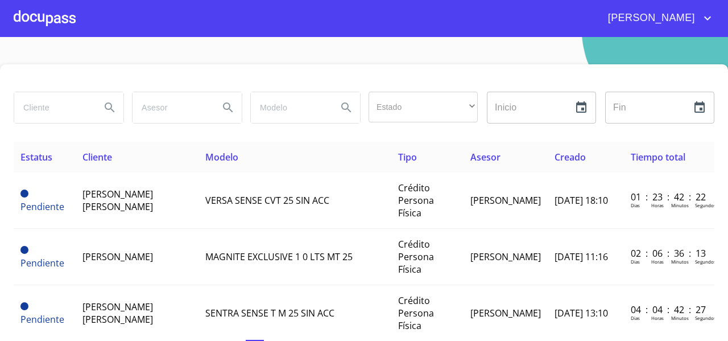
click at [48, 30] on div at bounding box center [45, 18] width 62 height 36
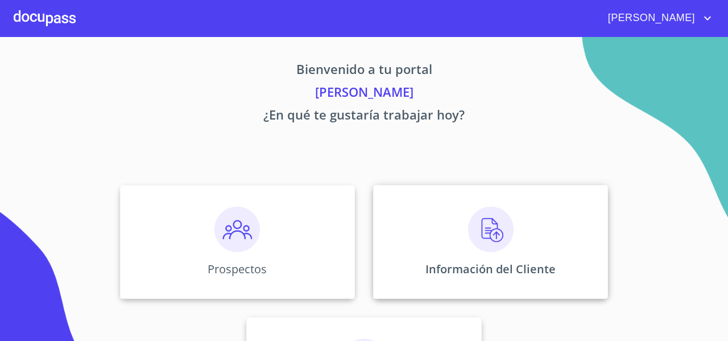
click at [403, 230] on div "Información del Cliente" at bounding box center [490, 242] width 235 height 114
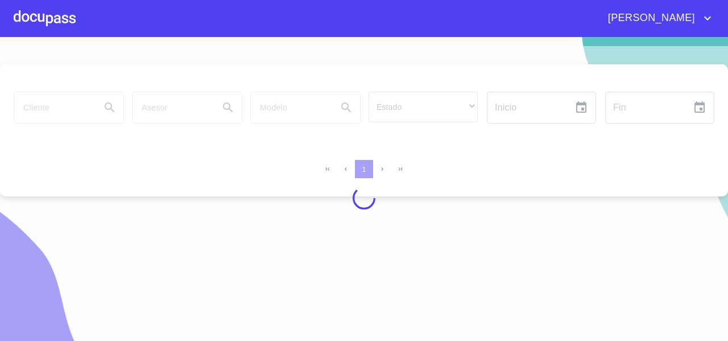
click at [410, 108] on div at bounding box center [364, 198] width 728 height 304
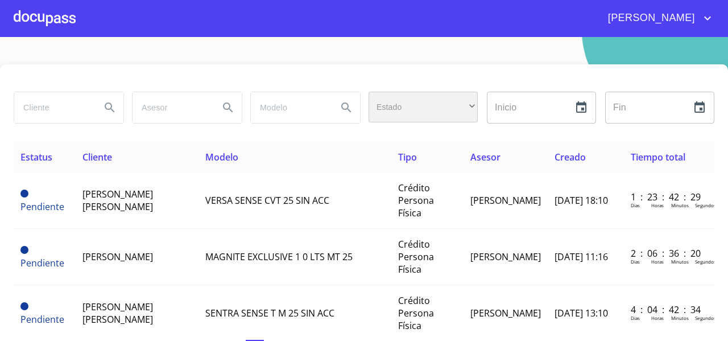
click at [410, 108] on div "​" at bounding box center [423, 107] width 109 height 31
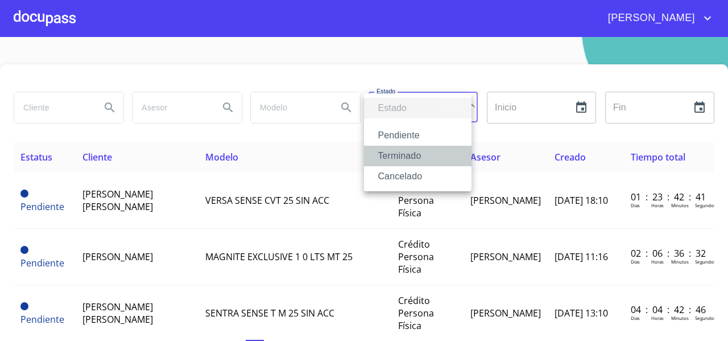
click at [392, 160] on li "Terminado" at bounding box center [418, 156] width 108 height 20
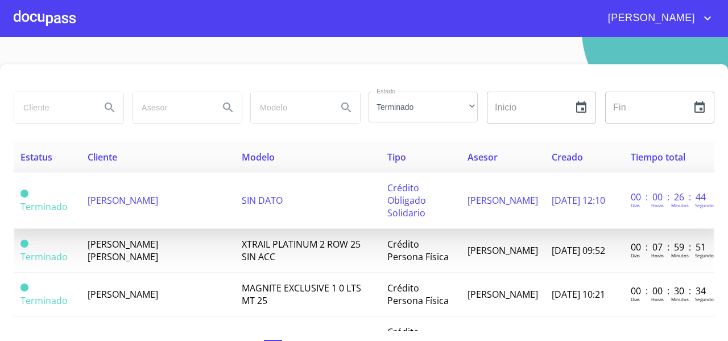
click at [136, 207] on td "[PERSON_NAME]" at bounding box center [158, 200] width 154 height 56
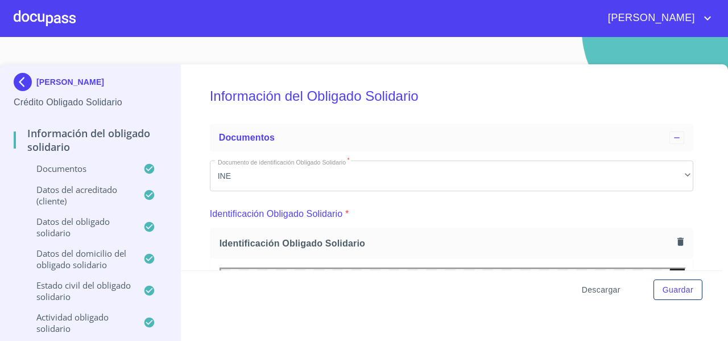
click at [594, 291] on span "Descargar" at bounding box center [601, 290] width 39 height 14
click at [52, 34] on div at bounding box center [45, 18] width 62 height 36
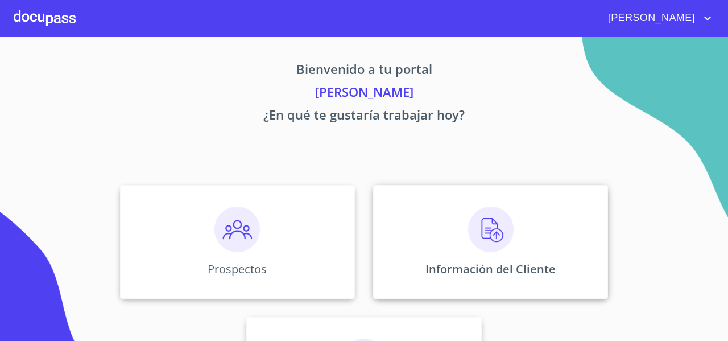
click at [405, 246] on div "Información del Cliente" at bounding box center [490, 242] width 235 height 114
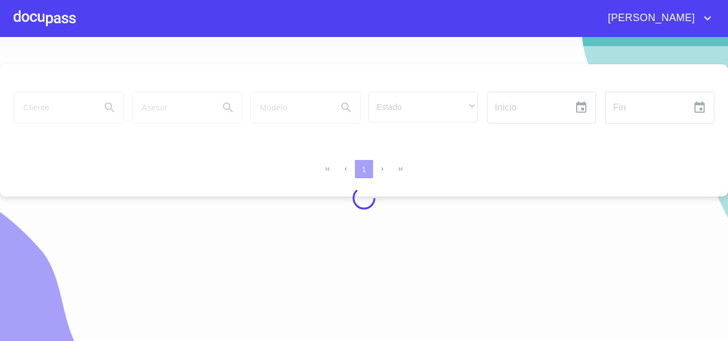
click at [397, 104] on div at bounding box center [364, 198] width 728 height 304
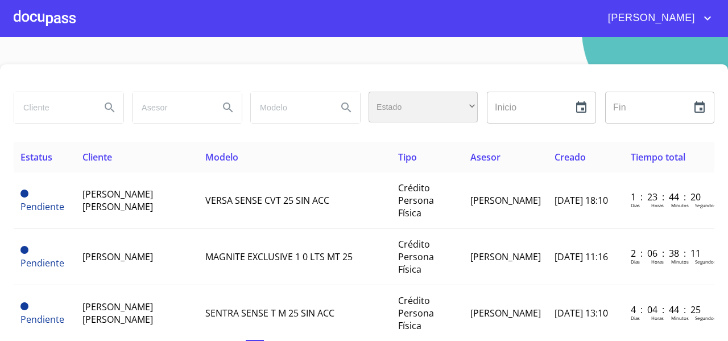
click at [426, 113] on div "​" at bounding box center [423, 107] width 109 height 31
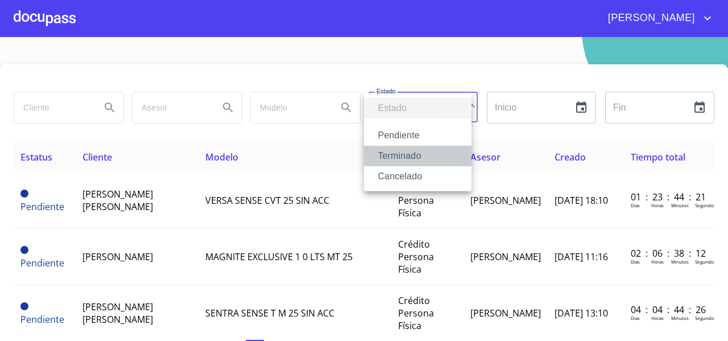
click at [389, 159] on li "Terminado" at bounding box center [418, 156] width 108 height 20
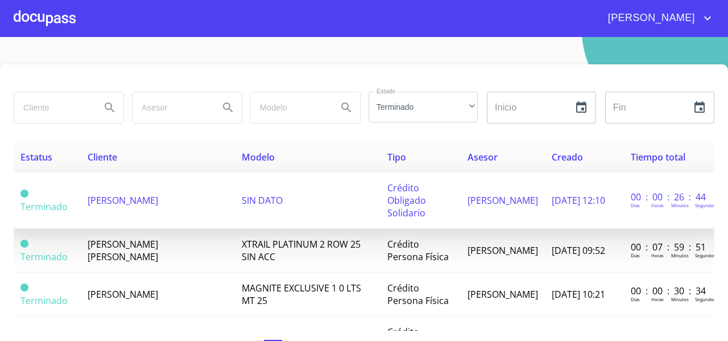
click at [113, 196] on span "[PERSON_NAME]" at bounding box center [123, 200] width 71 height 13
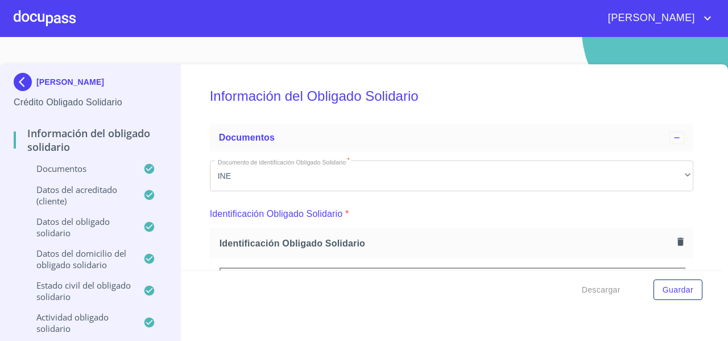
click at [24, 81] on img at bounding box center [25, 82] width 23 height 18
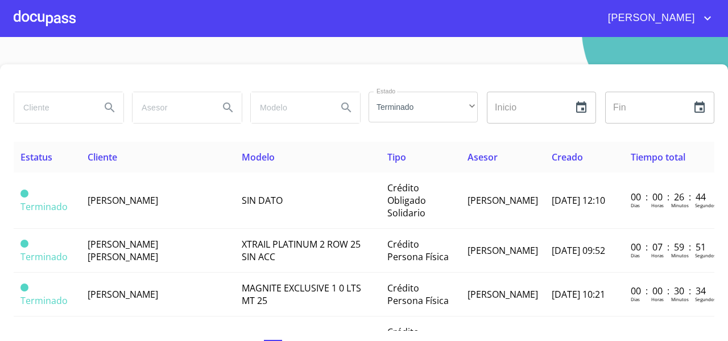
click at [59, 98] on input "search" at bounding box center [52, 107] width 77 height 31
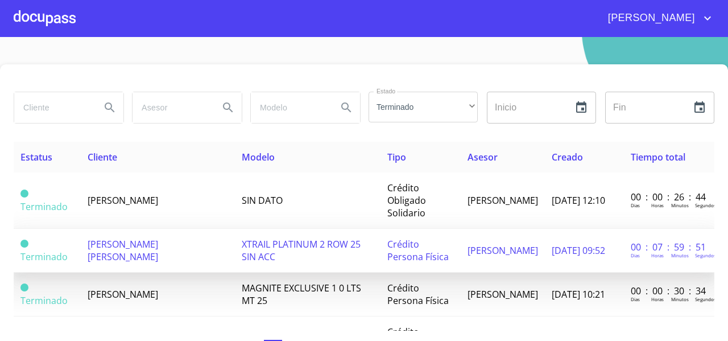
click at [131, 248] on span "[PERSON_NAME] [PERSON_NAME]" at bounding box center [123, 250] width 71 height 25
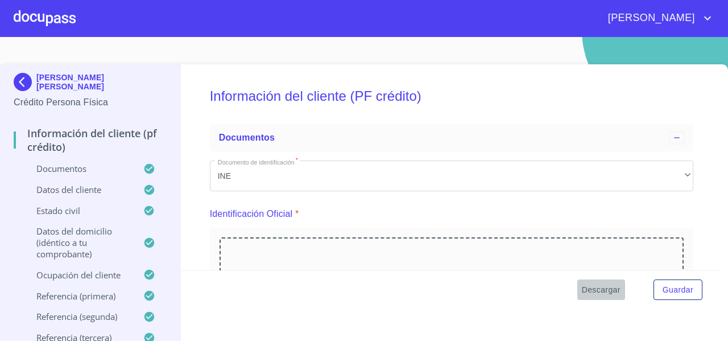
click at [602, 291] on span "Descargar" at bounding box center [601, 290] width 39 height 14
